Goal: Task Accomplishment & Management: Complete application form

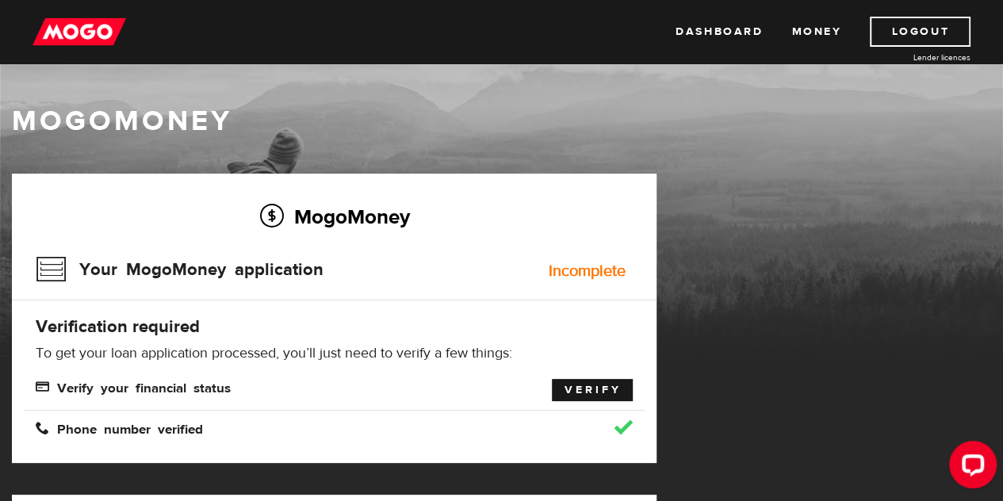
click at [599, 386] on link "Verify" at bounding box center [592, 390] width 81 height 22
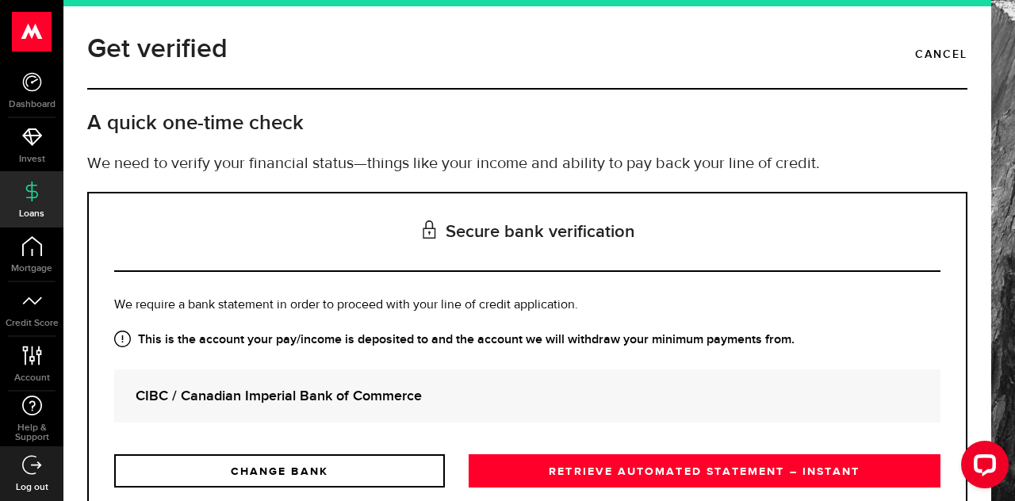
scroll to position [124, 0]
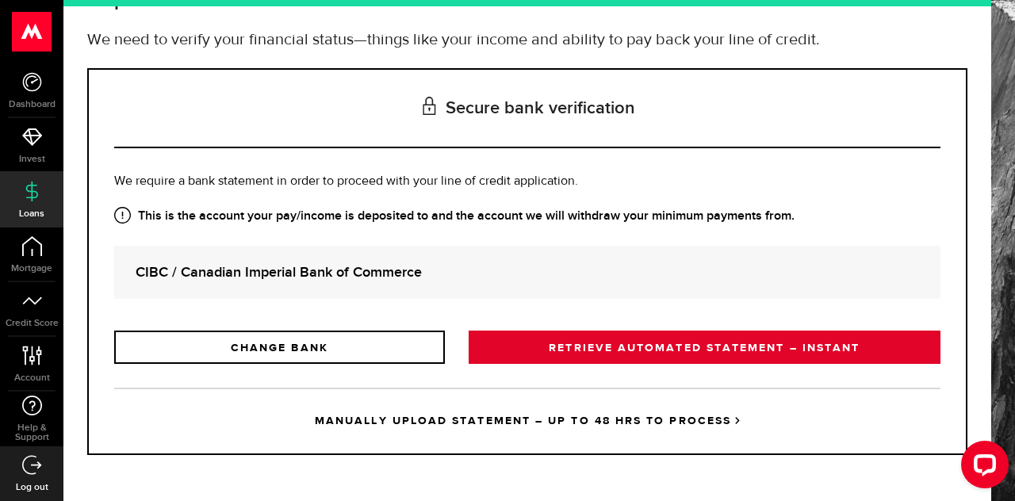
click at [648, 358] on link "RETRIEVE AUTOMATED STATEMENT – INSTANT" at bounding box center [704, 347] width 472 height 33
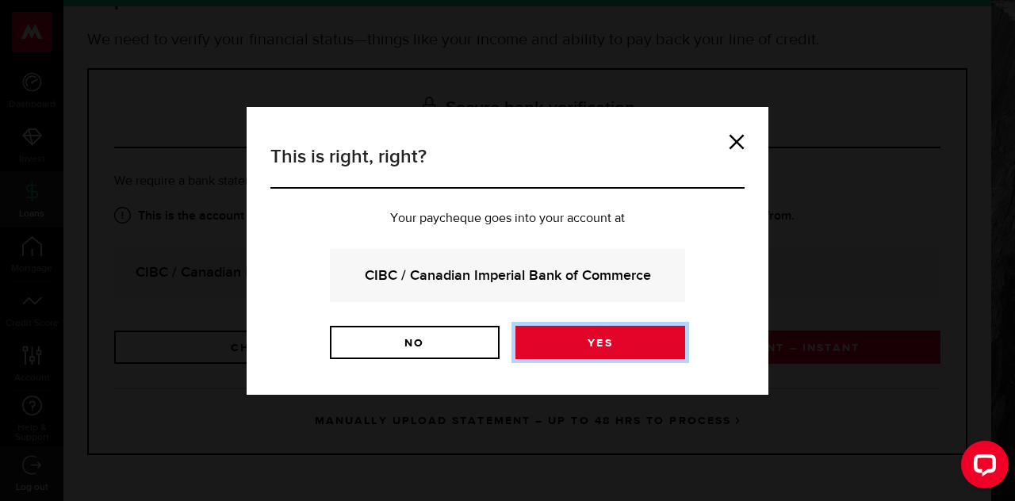
click at [625, 338] on link "Yes" at bounding box center [600, 342] width 170 height 33
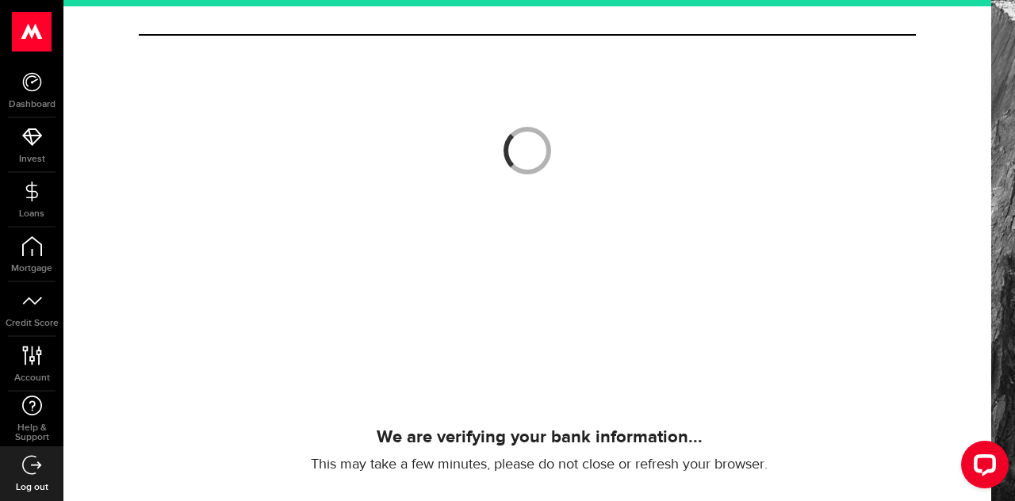
scroll to position [60, 0]
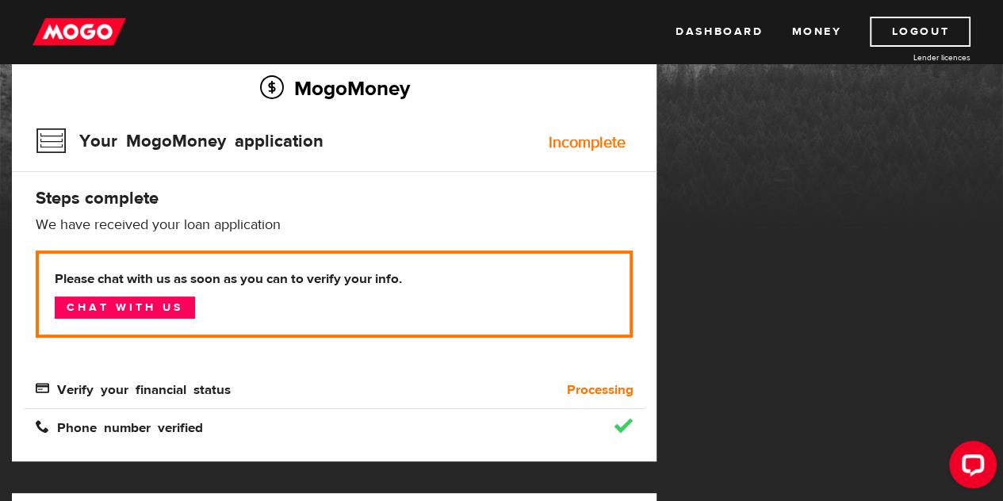
scroll to position [123, 0]
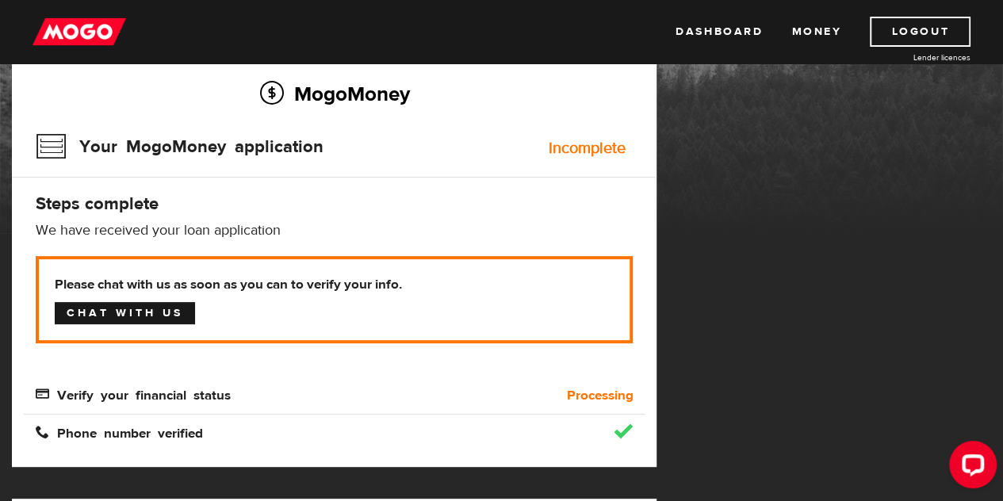
click at [159, 313] on link "Chat with us" at bounding box center [125, 313] width 140 height 22
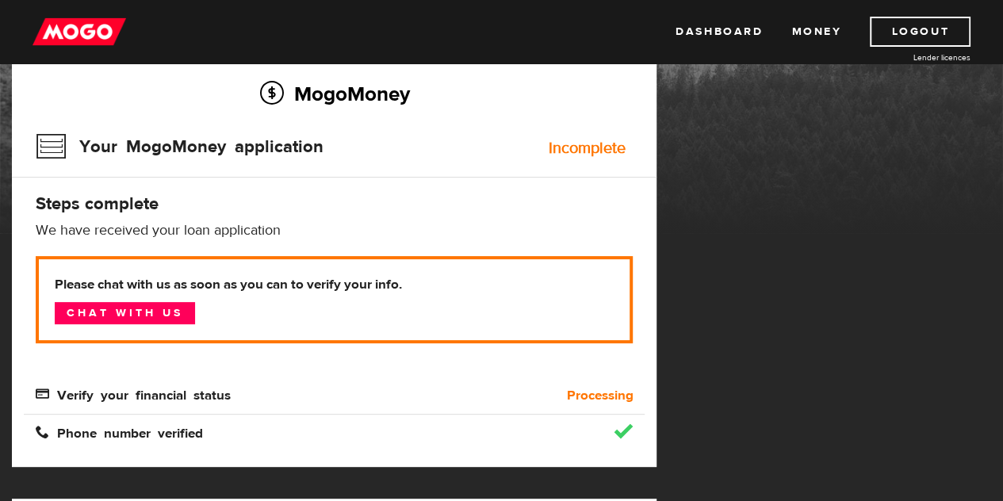
click at [494, 105] on h2 "MogoMoney" at bounding box center [334, 93] width 597 height 33
click at [936, 39] on link "Logout" at bounding box center [920, 32] width 101 height 30
